Goal: Task Accomplishment & Management: Manage account settings

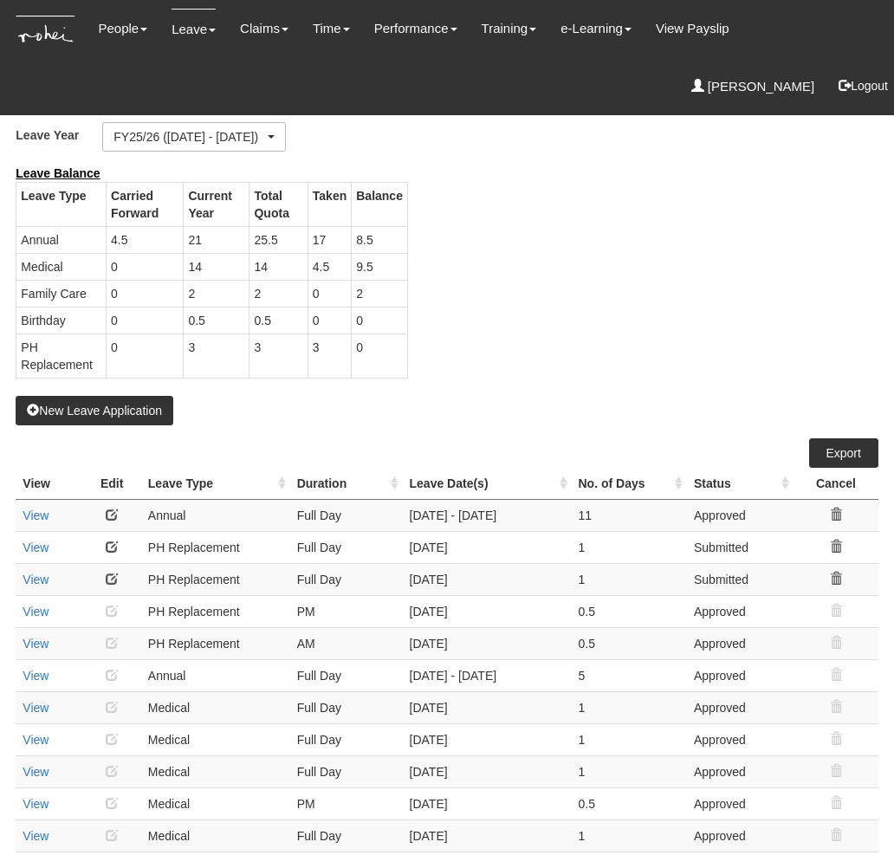
select select "50"
click at [596, 299] on div "Leave Balance Leave Type Carried Forward Current Year Total Quota Taken Balance…" at bounding box center [434, 280] width 862 height 231
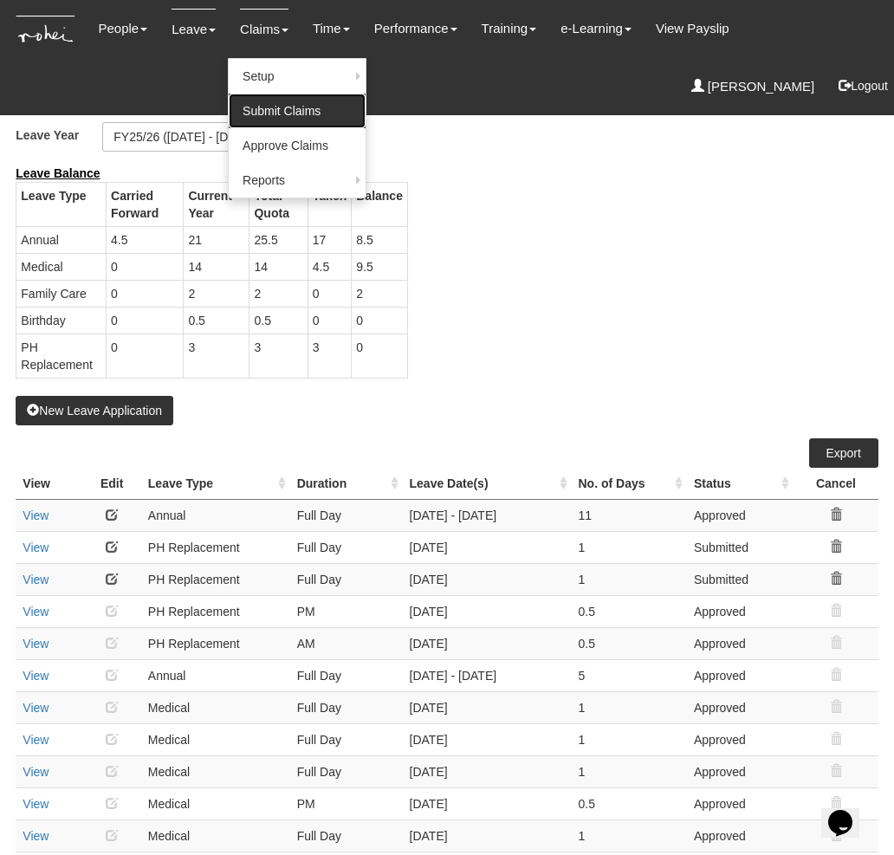
click at [282, 109] on link "Submit Claims" at bounding box center [297, 111] width 137 height 35
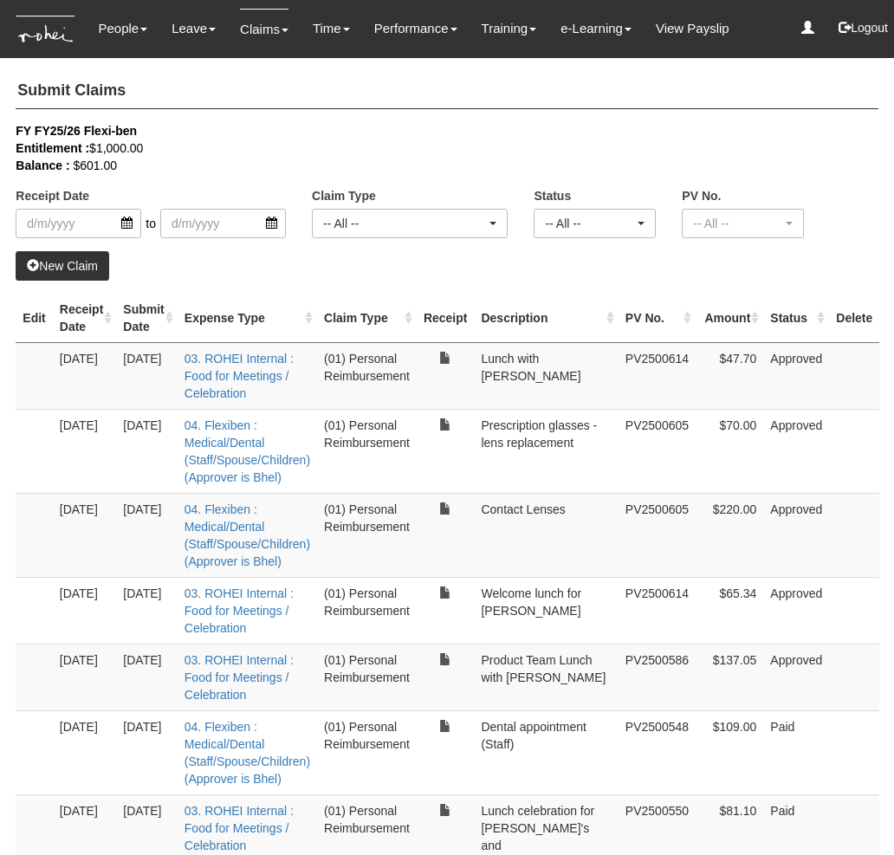
select select "50"
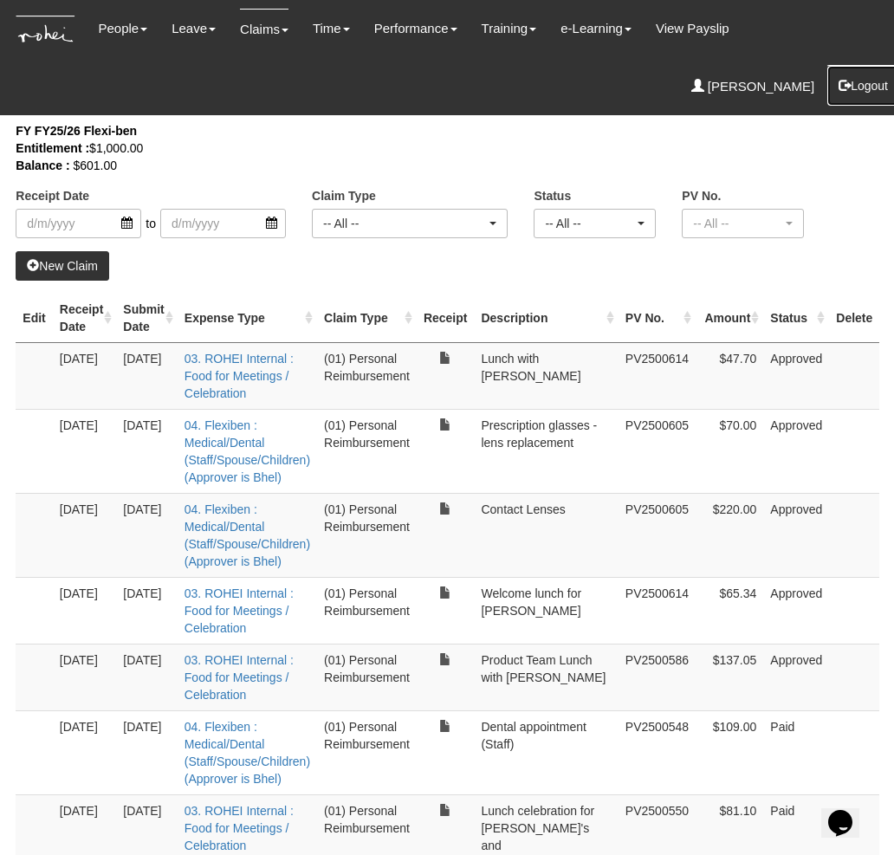
click at [865, 82] on button "Logout" at bounding box center [863, 86] width 74 height 42
